Goal: Task Accomplishment & Management: Complete application form

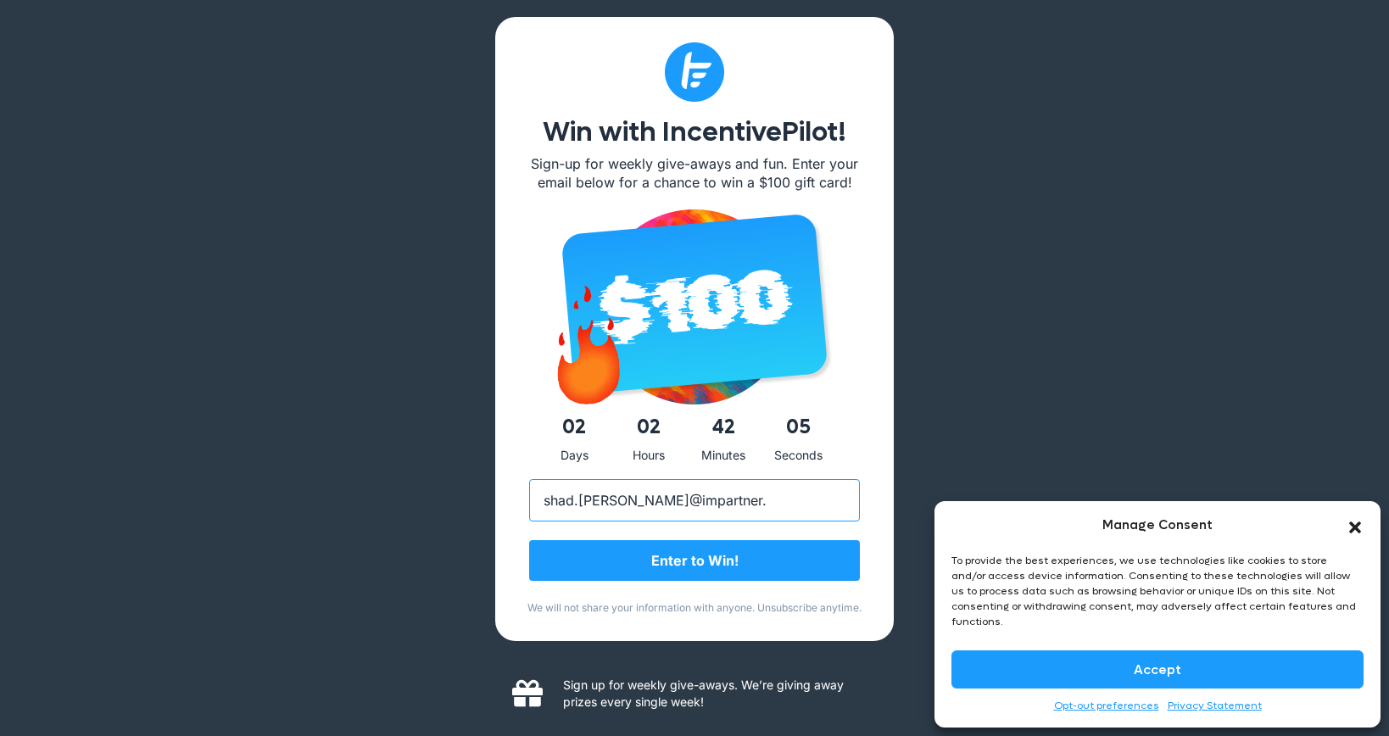
click at [740, 506] on input "shad.[PERSON_NAME]@impartner." at bounding box center [694, 500] width 331 height 42
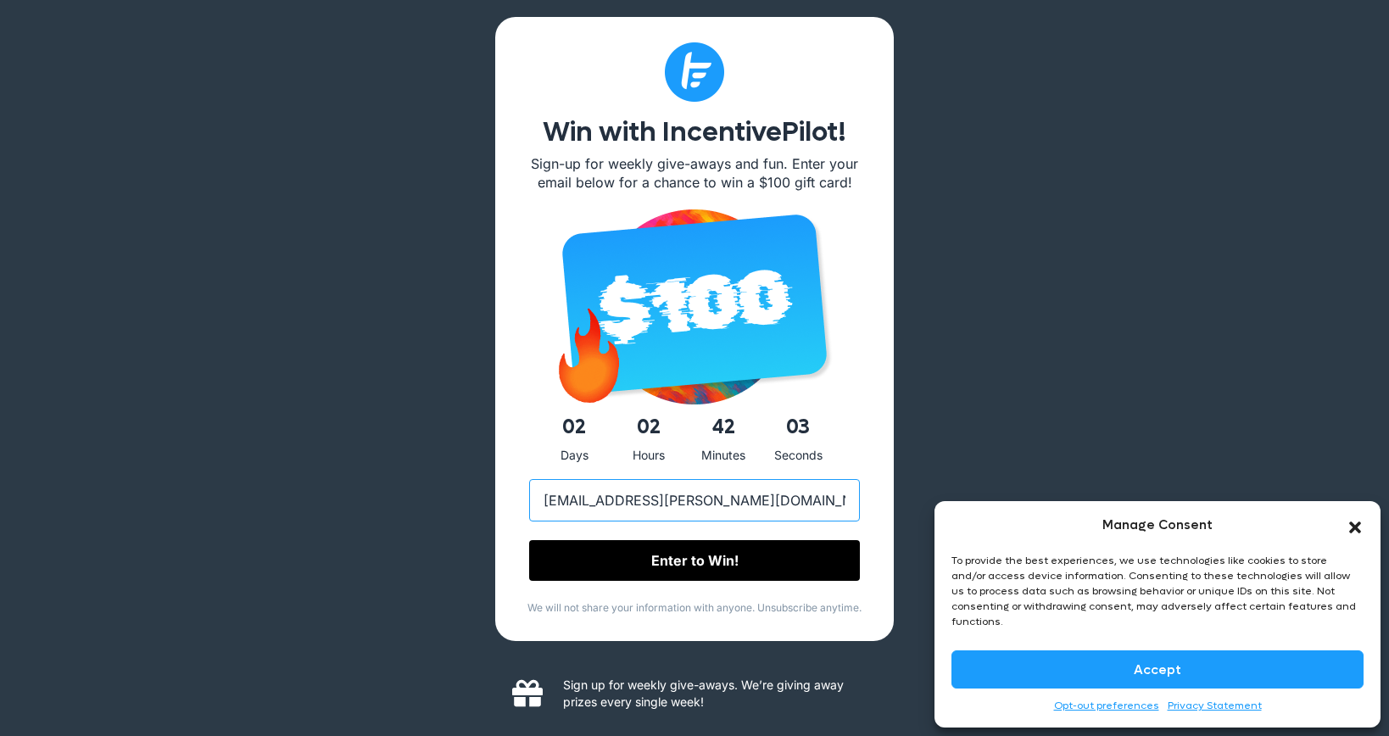
type input "[EMAIL_ADDRESS][PERSON_NAME][DOMAIN_NAME]"
click at [761, 566] on input "Enter to Win!" at bounding box center [694, 561] width 331 height 41
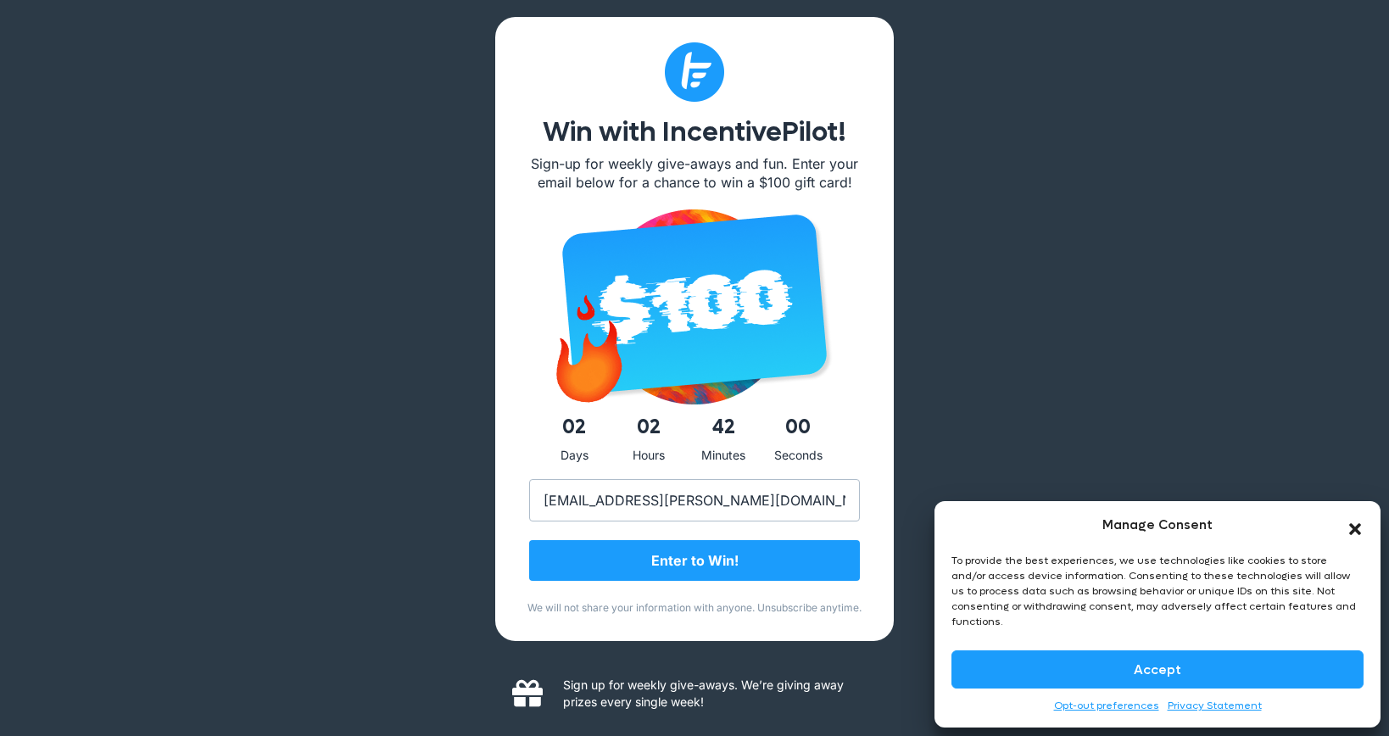
click at [1356, 537] on icon "Close dialog" at bounding box center [1354, 529] width 17 height 17
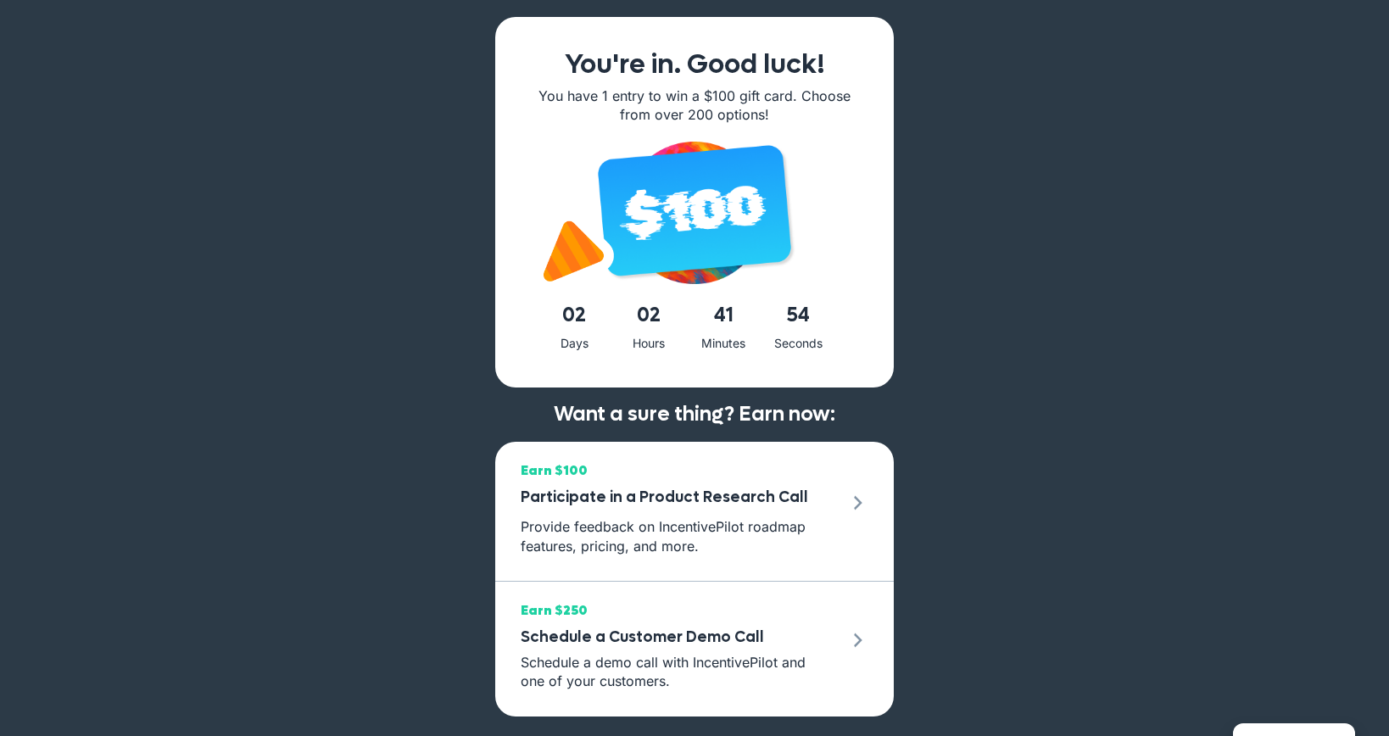
scroll to position [14, 0]
